Goal: Browse casually

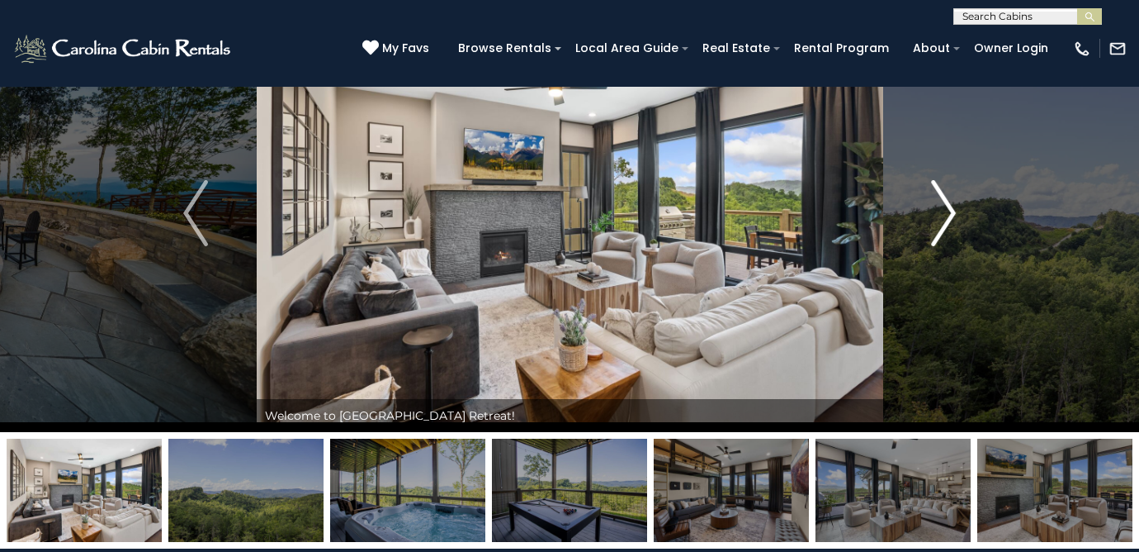
scroll to position [121, 0]
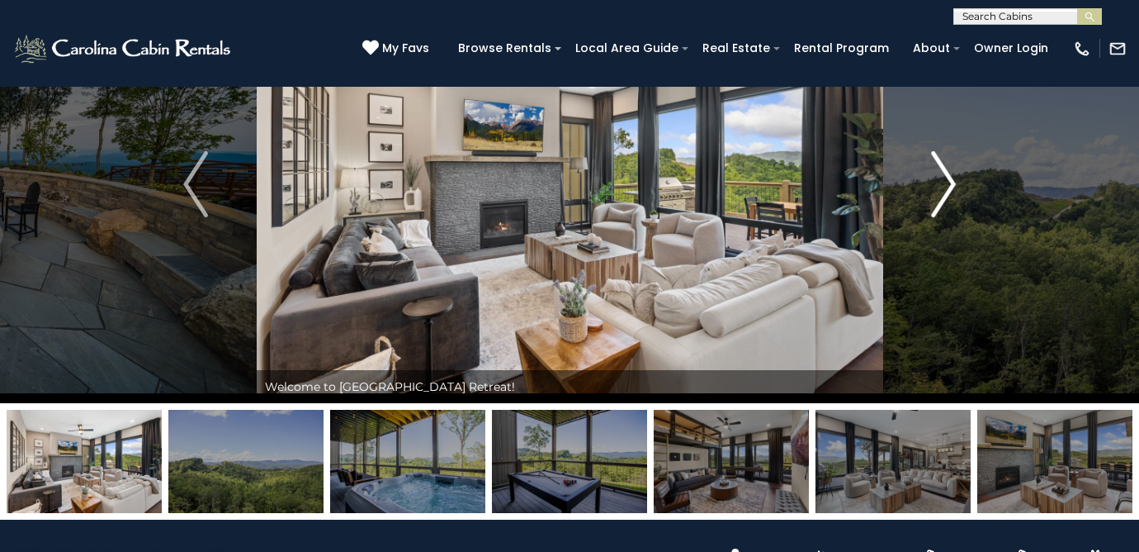
click at [952, 209] on img "Next" at bounding box center [943, 184] width 25 height 66
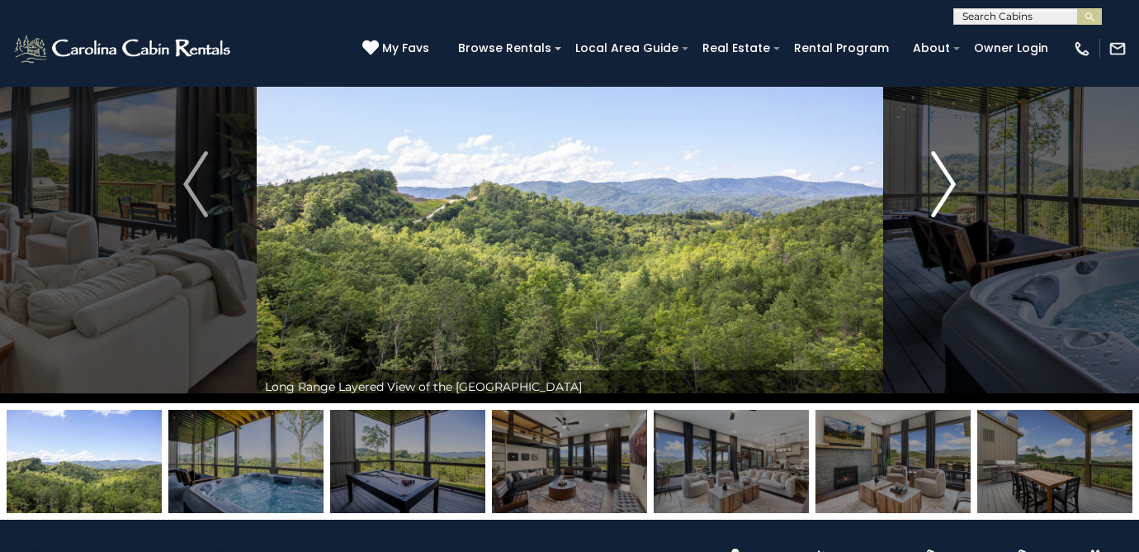
click at [952, 209] on img "Next" at bounding box center [943, 184] width 25 height 66
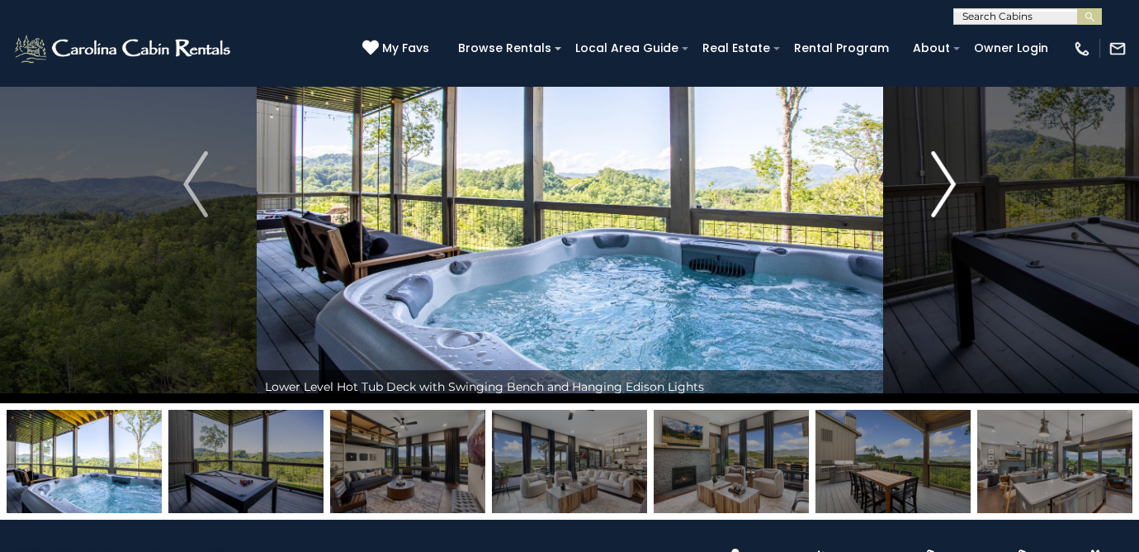
click at [952, 209] on img "Next" at bounding box center [943, 184] width 25 height 66
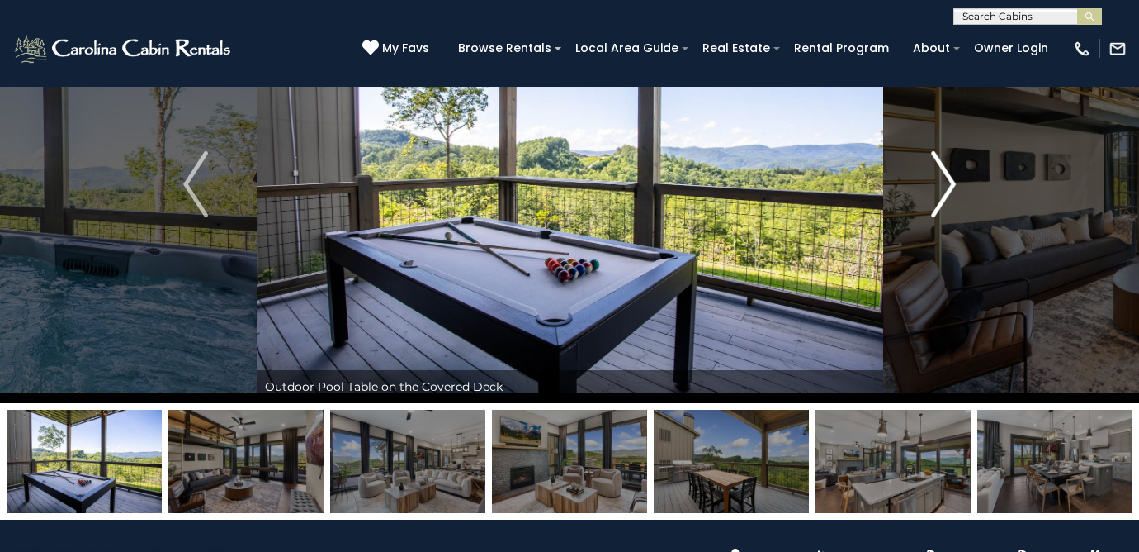
click at [952, 209] on img "Next" at bounding box center [943, 184] width 25 height 66
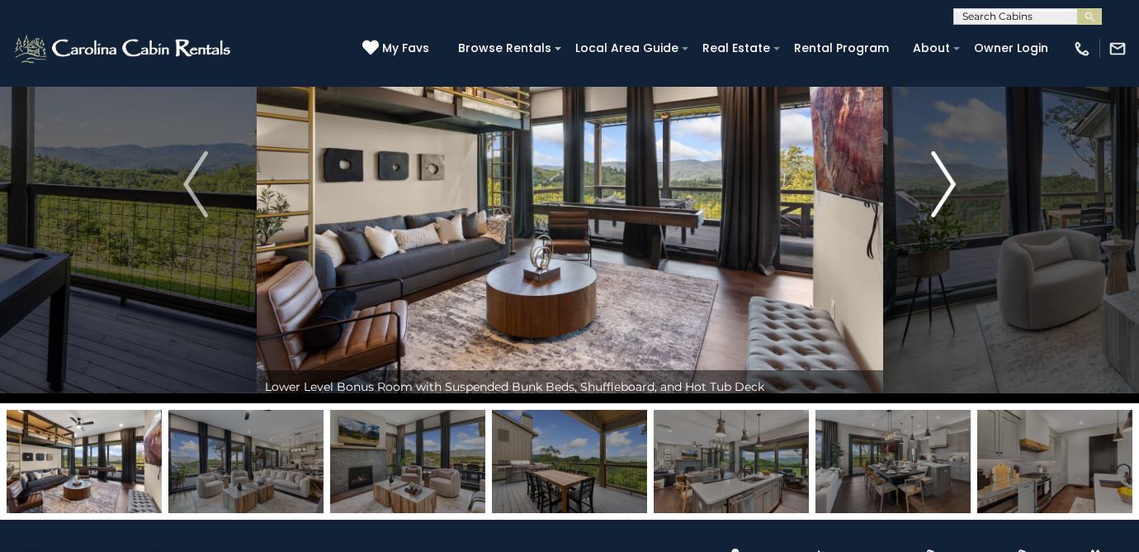
click at [952, 209] on img "Next" at bounding box center [943, 184] width 25 height 66
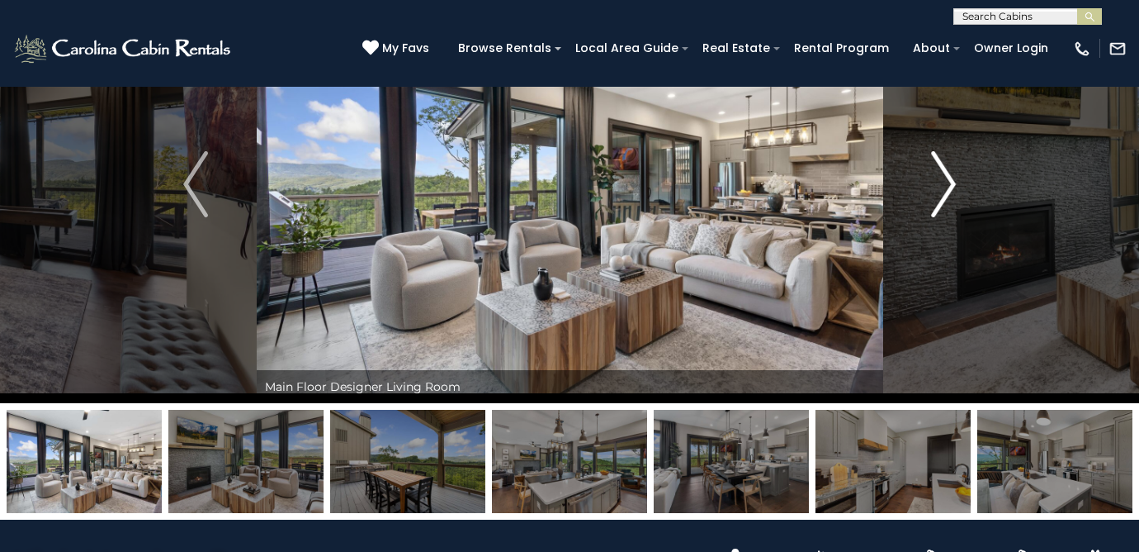
click at [952, 209] on img "Next" at bounding box center [943, 184] width 25 height 66
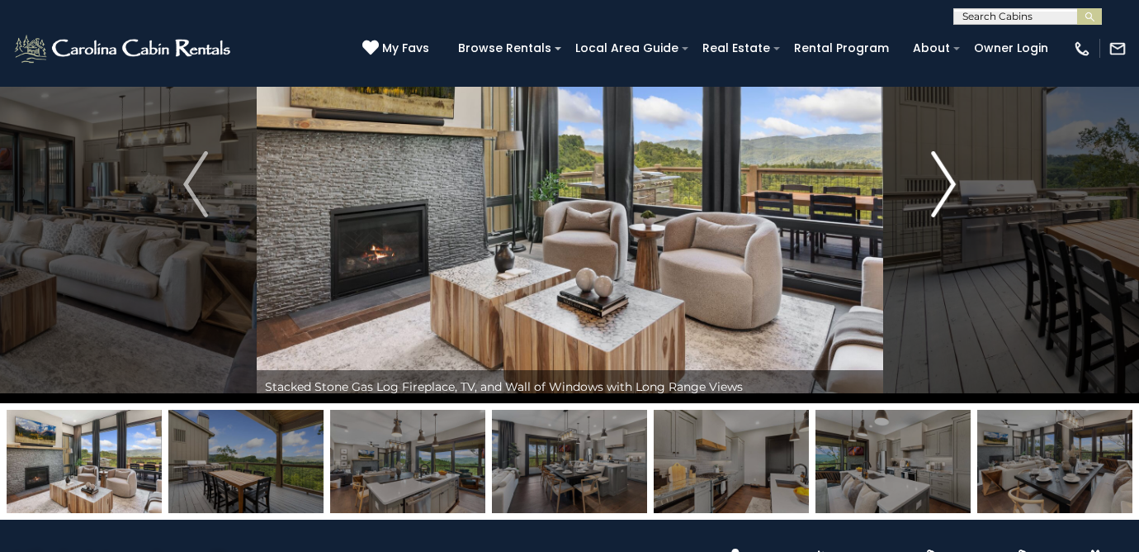
click at [952, 209] on img "Next" at bounding box center [943, 184] width 25 height 66
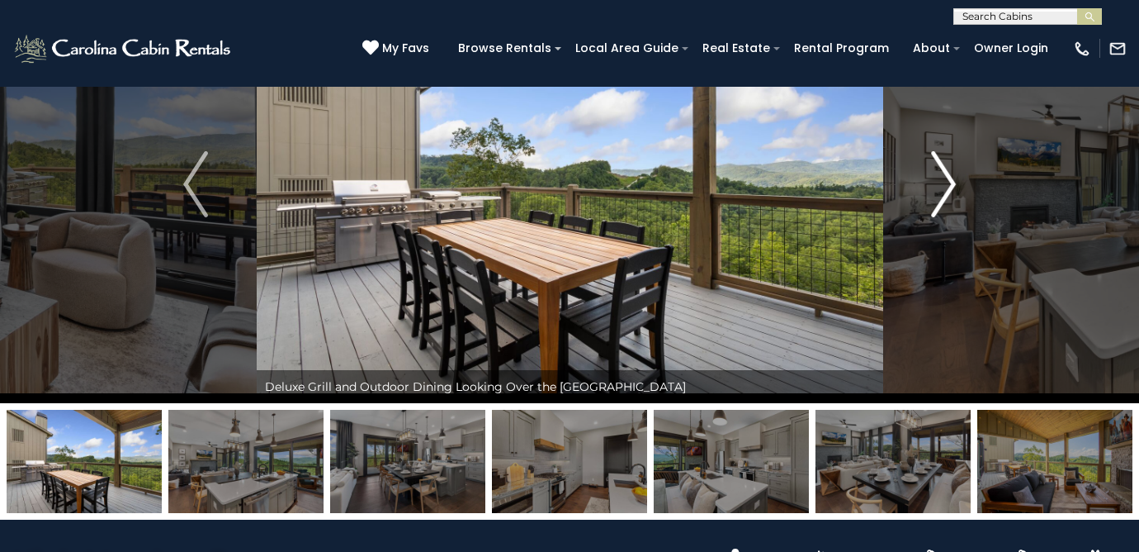
click at [952, 209] on img "Next" at bounding box center [943, 184] width 25 height 66
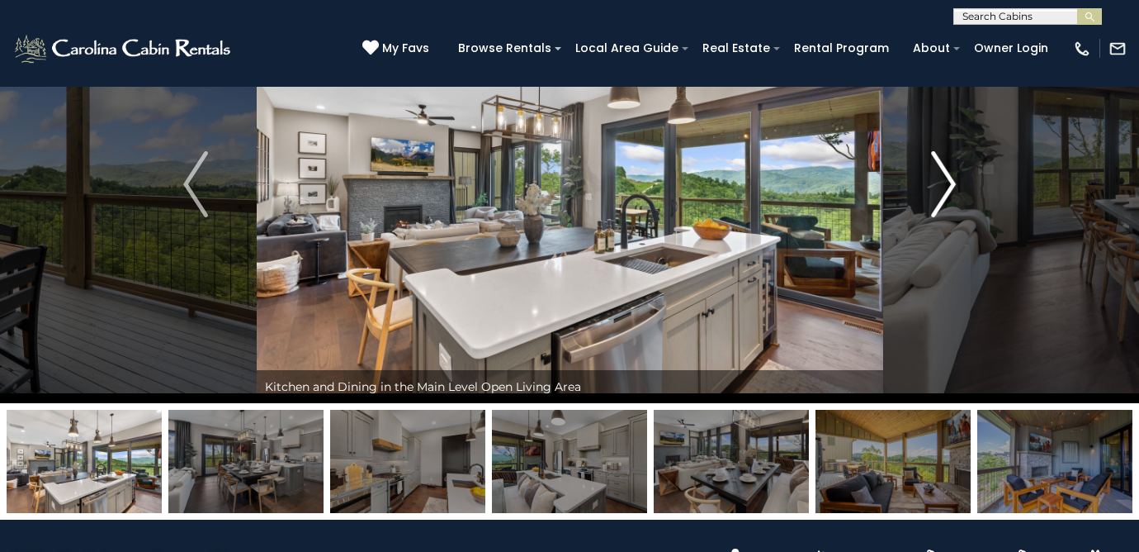
click at [952, 209] on img "Next" at bounding box center [943, 184] width 25 height 66
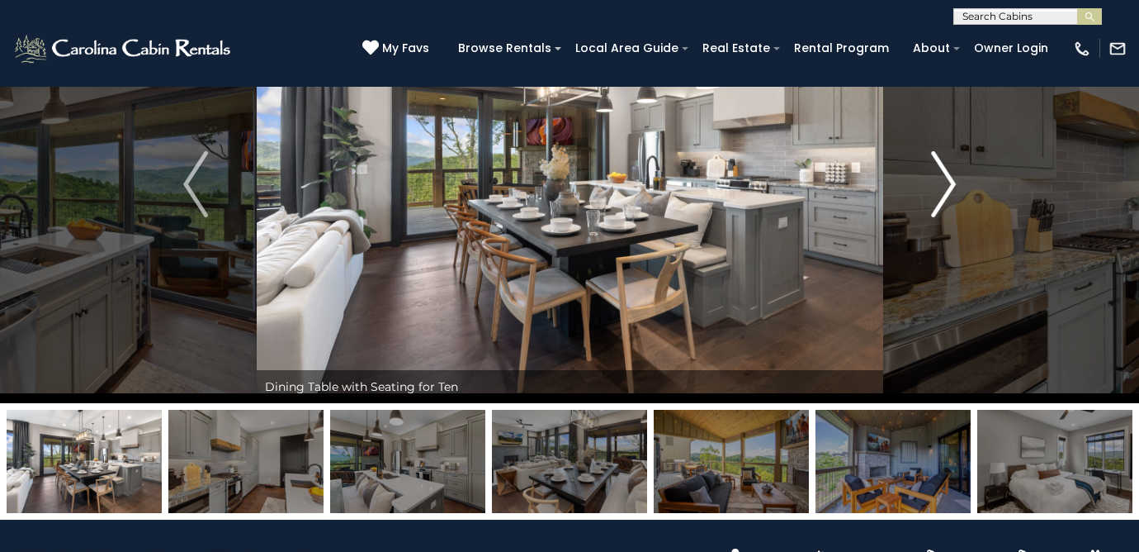
click at [952, 209] on img "Next" at bounding box center [943, 184] width 25 height 66
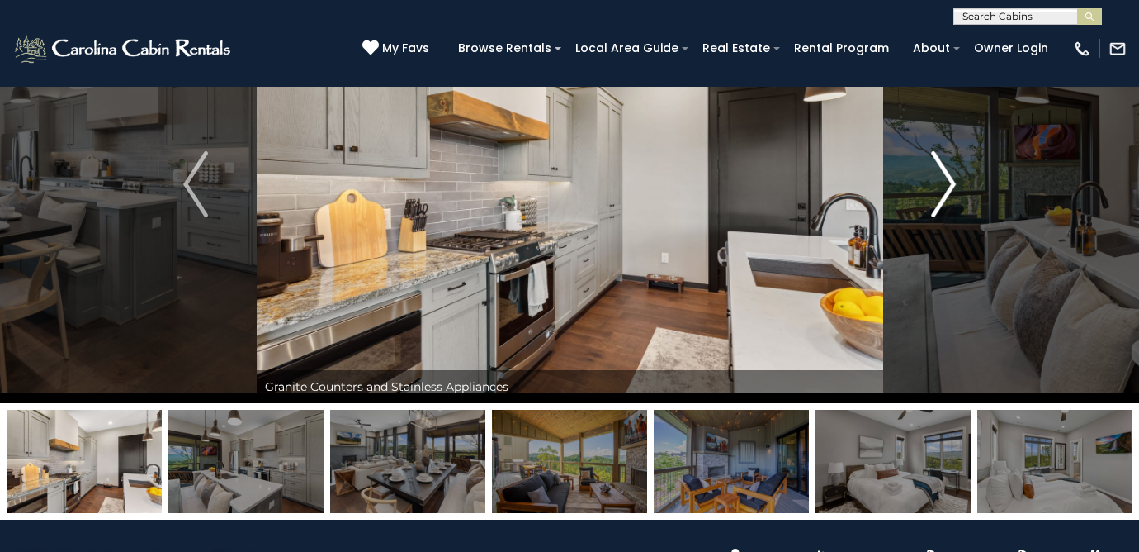
click at [952, 209] on img "Next" at bounding box center [943, 184] width 25 height 66
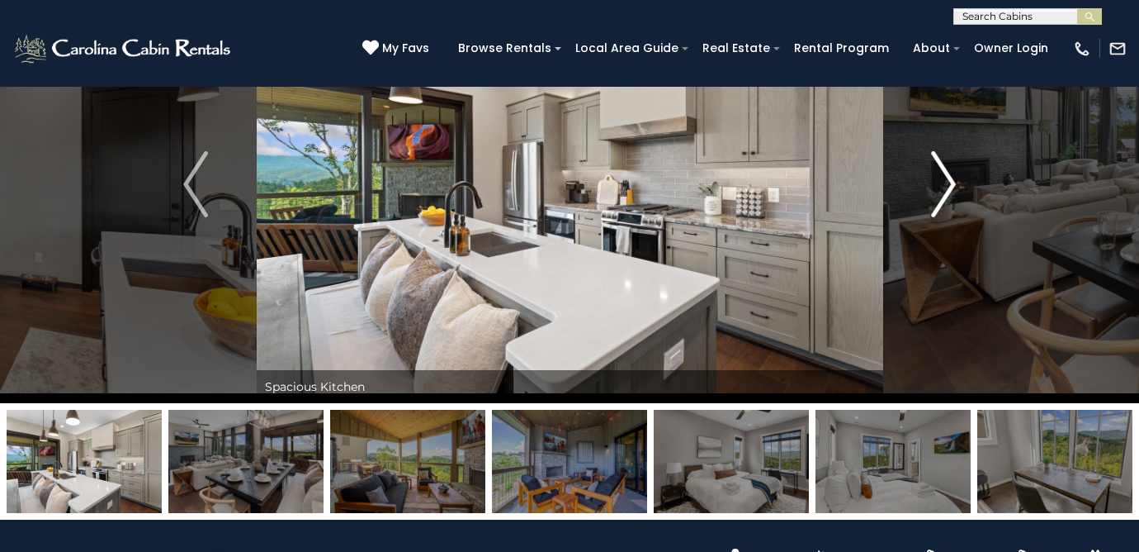
click at [952, 209] on img "Next" at bounding box center [943, 184] width 25 height 66
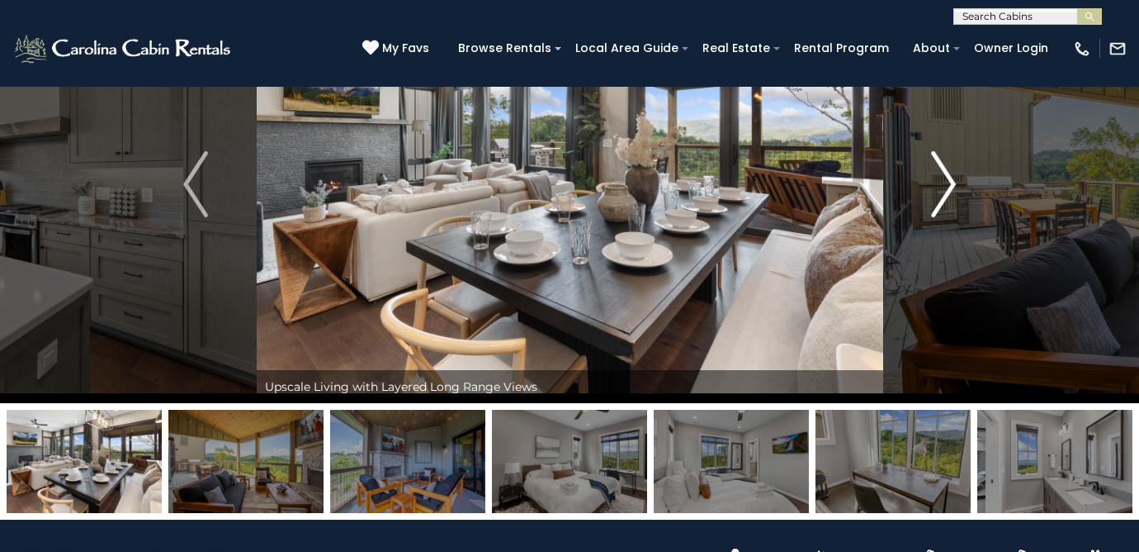
click at [952, 209] on img "Next" at bounding box center [943, 184] width 25 height 66
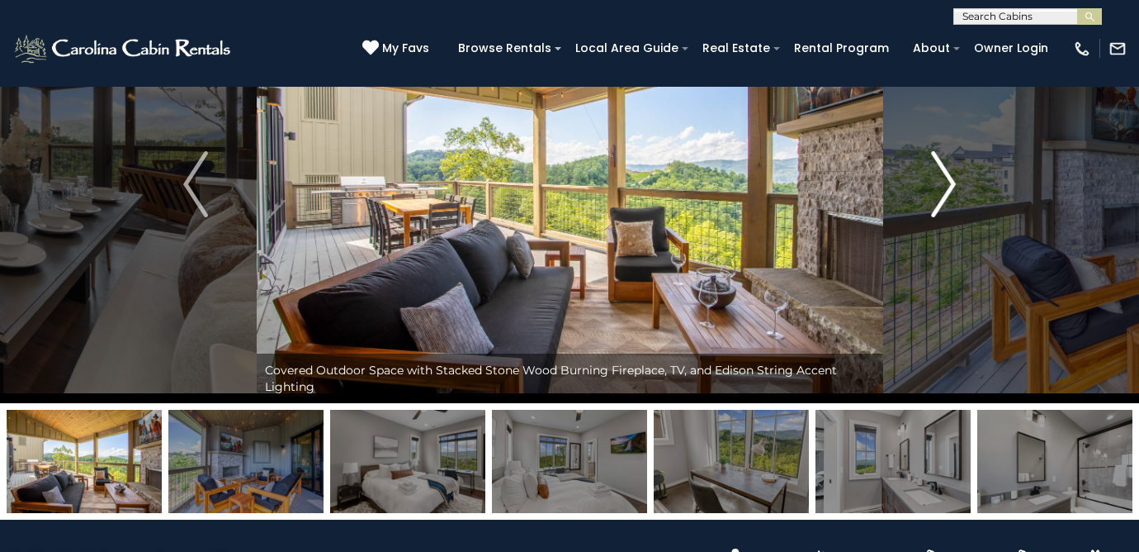
click at [952, 209] on img "Next" at bounding box center [943, 184] width 25 height 66
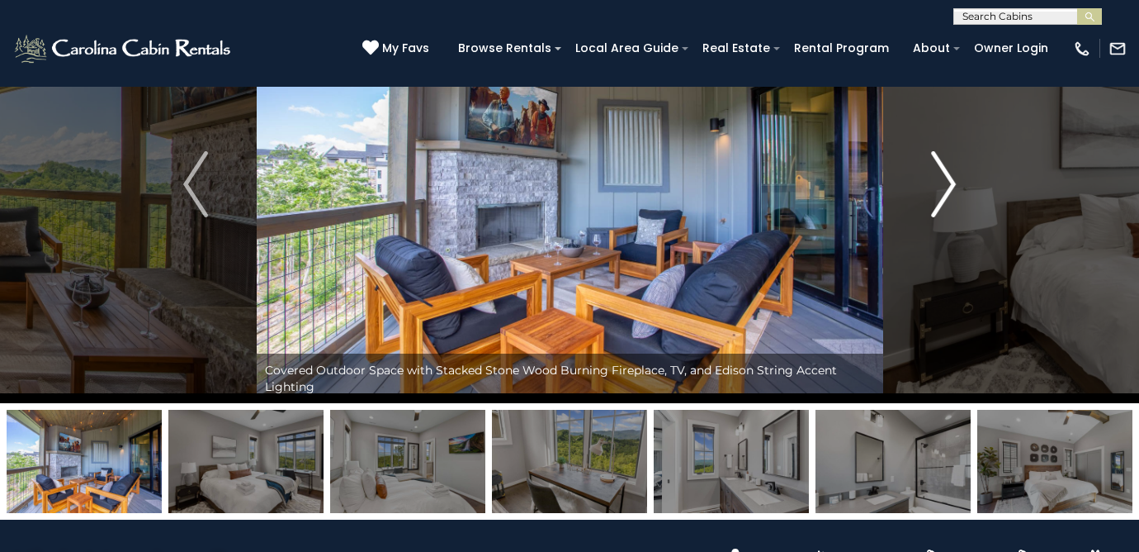
click at [952, 209] on img "Next" at bounding box center [943, 184] width 25 height 66
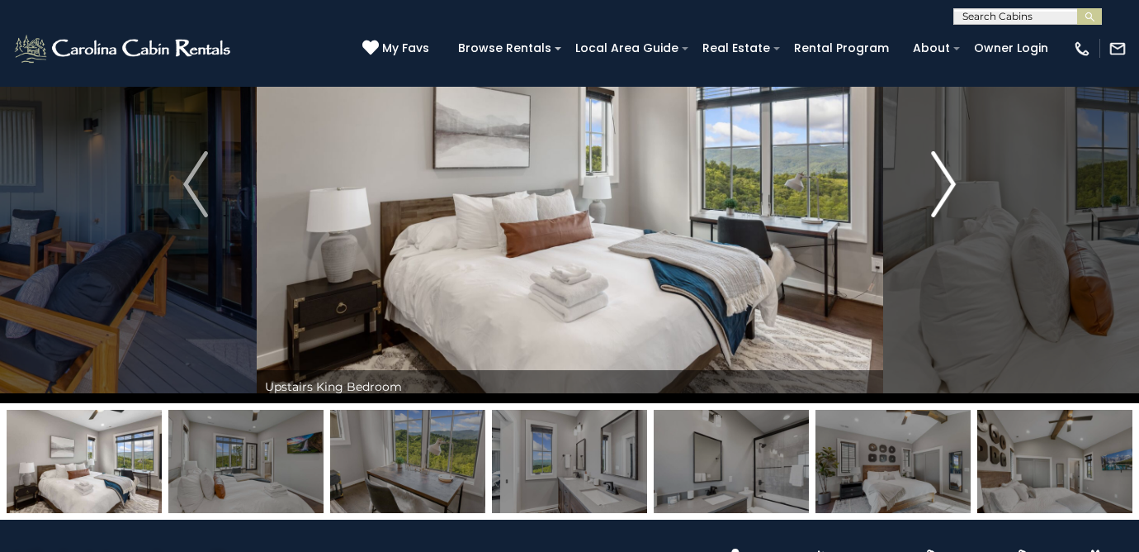
click at [952, 209] on img "Next" at bounding box center [943, 184] width 25 height 66
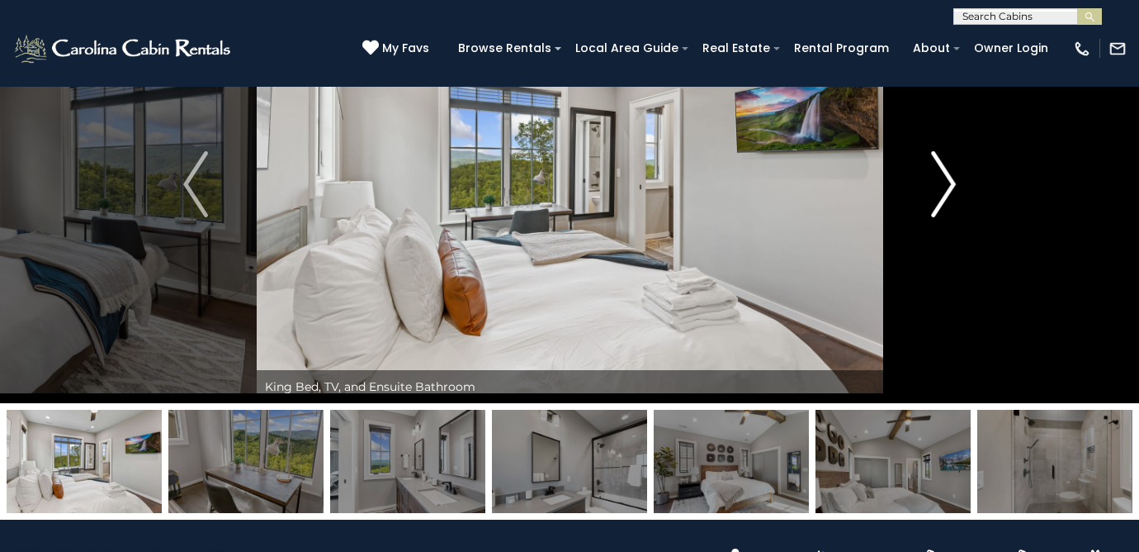
click at [952, 209] on img "Next" at bounding box center [943, 184] width 25 height 66
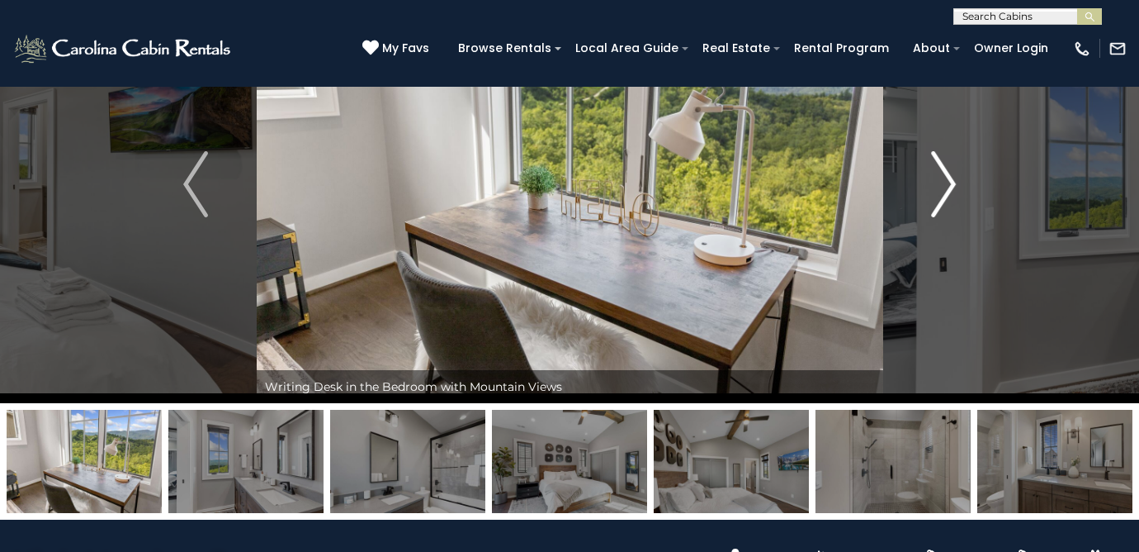
click at [952, 209] on img "Next" at bounding box center [943, 184] width 25 height 66
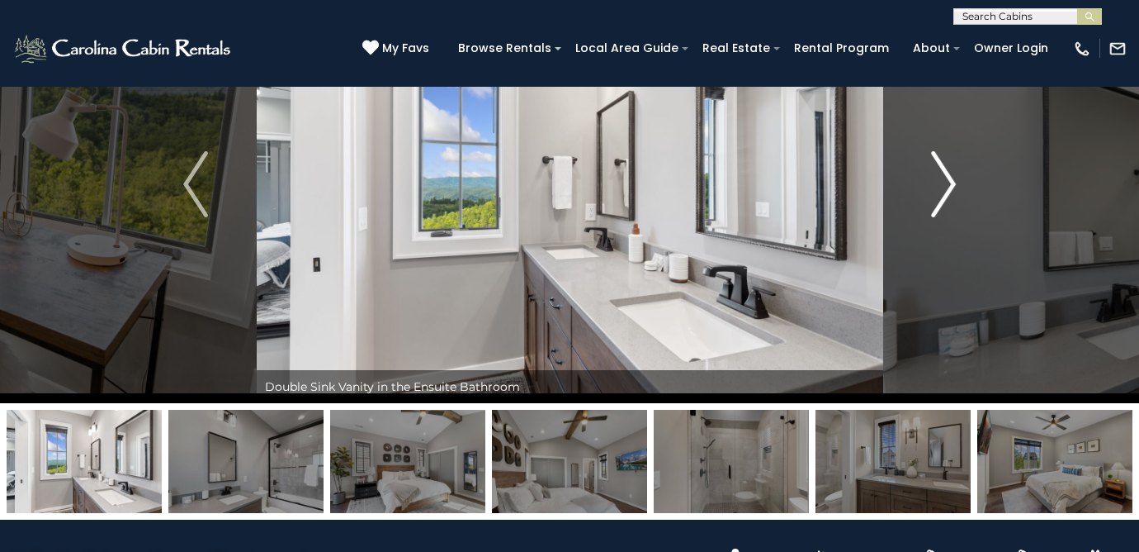
click at [952, 209] on img "Next" at bounding box center [943, 184] width 25 height 66
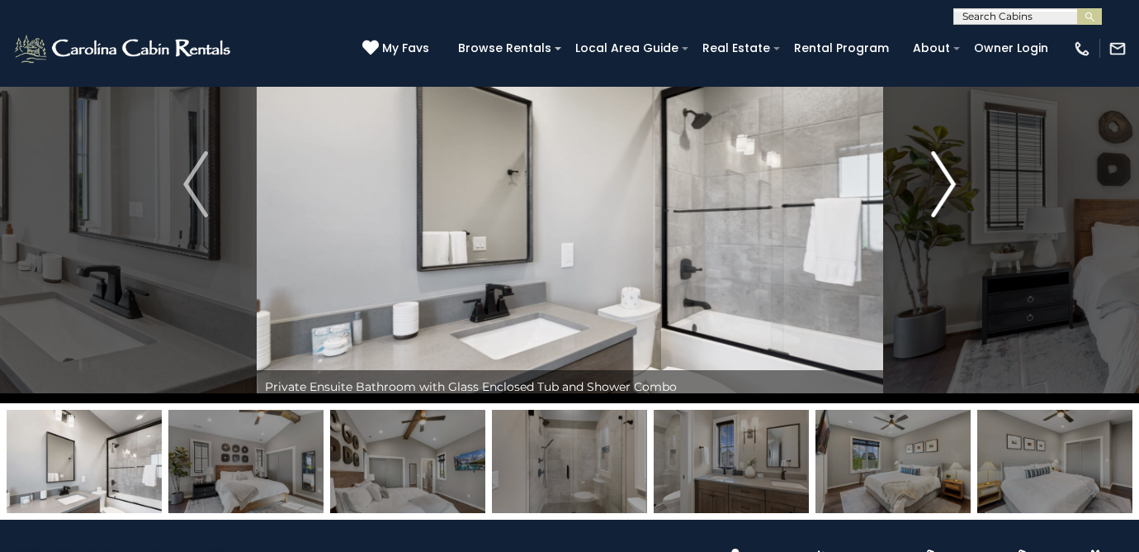
click at [952, 209] on img "Next" at bounding box center [943, 184] width 25 height 66
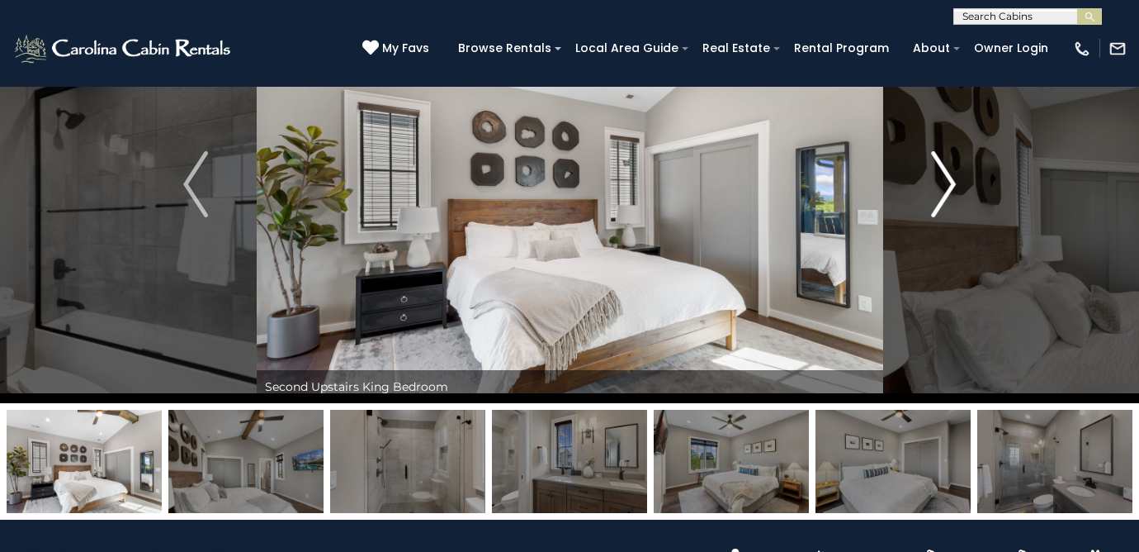
click at [952, 209] on img "Next" at bounding box center [943, 184] width 25 height 66
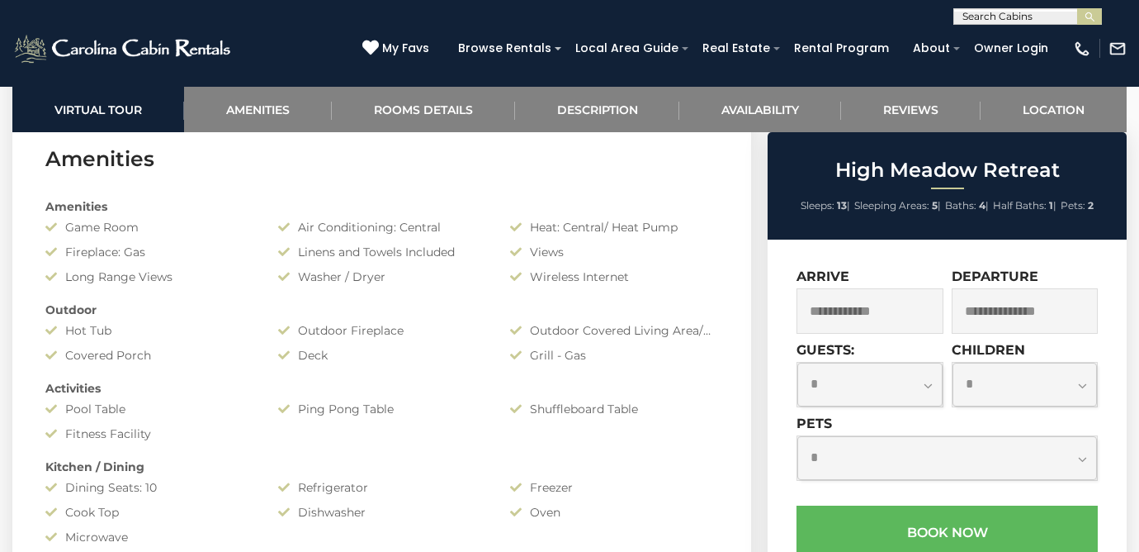
scroll to position [2471, 0]
